Goal: Find specific page/section: Find specific page/section

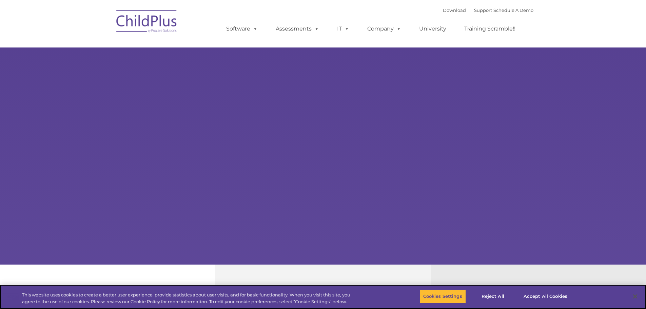
select select "MEDIUM"
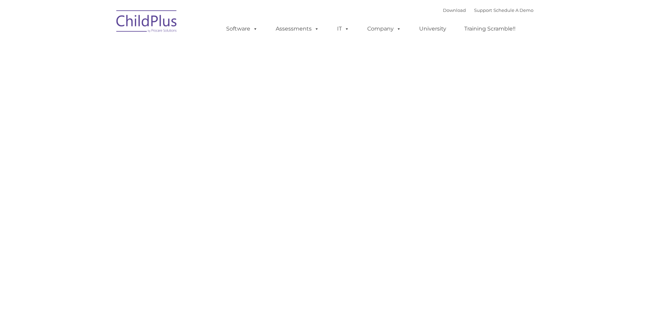
type input ""
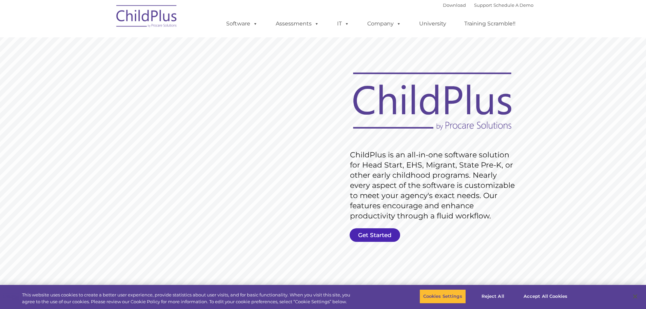
click at [370, 235] on link "Get Started" at bounding box center [375, 235] width 51 height 14
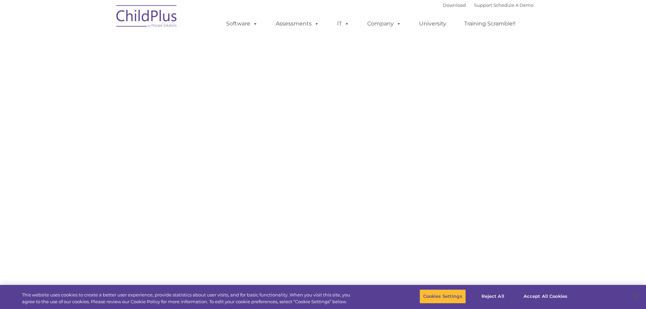
select select "MEDIUM"
